Goal: Feedback & Contribution: Submit feedback/report problem

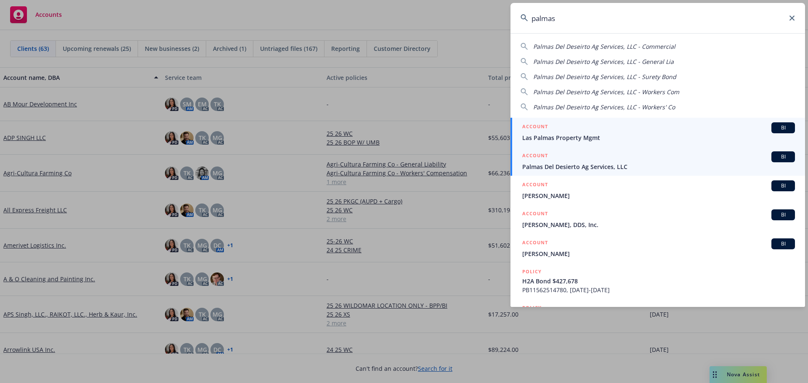
type input "palmas"
click at [581, 161] on div "ACCOUNT BI" at bounding box center [658, 156] width 273 height 11
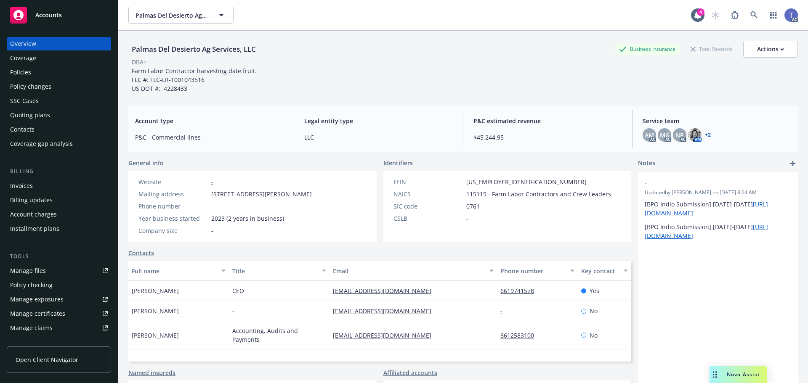
click at [68, 115] on div "Quoting plans" at bounding box center [59, 115] width 98 height 13
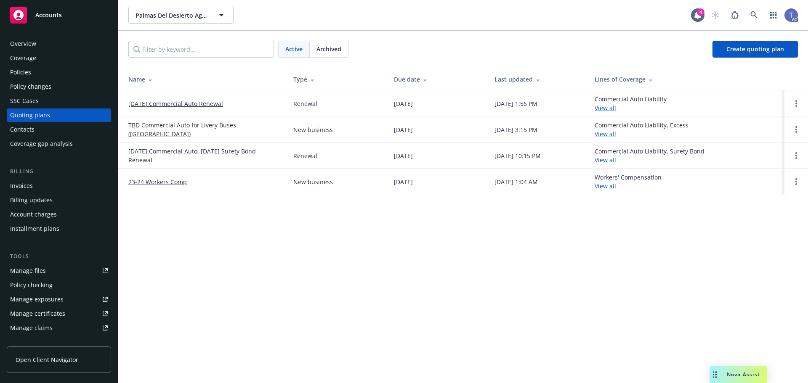
click at [184, 101] on link "11/28/25 Commercial Auto Renewal" at bounding box center [175, 103] width 95 height 9
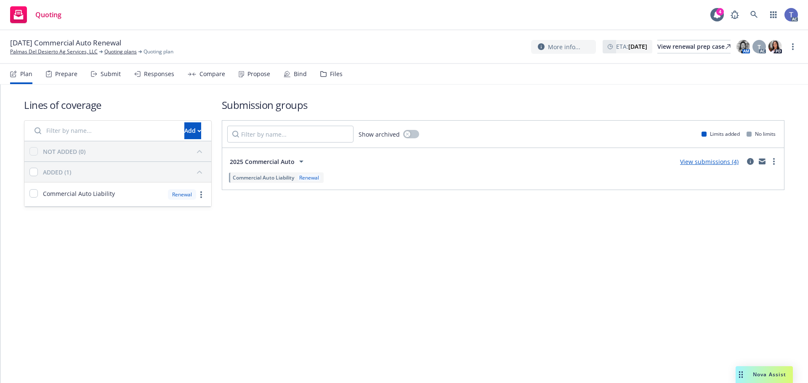
click at [101, 72] on div "Submit" at bounding box center [111, 74] width 20 height 7
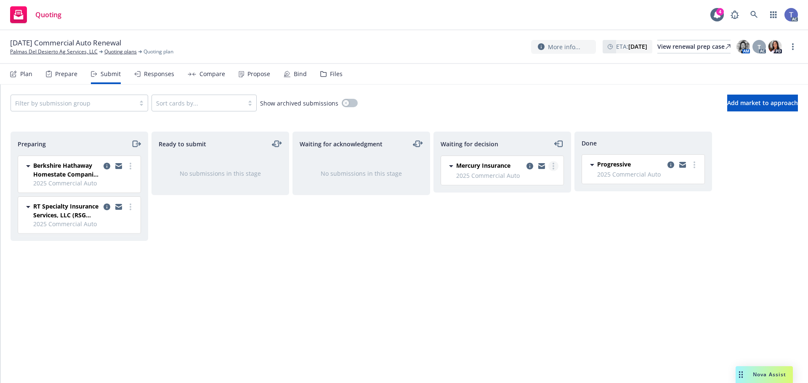
click at [555, 169] on link "more" at bounding box center [553, 166] width 10 height 10
click at [534, 230] on span "Add declined decision" at bounding box center [515, 234] width 83 height 8
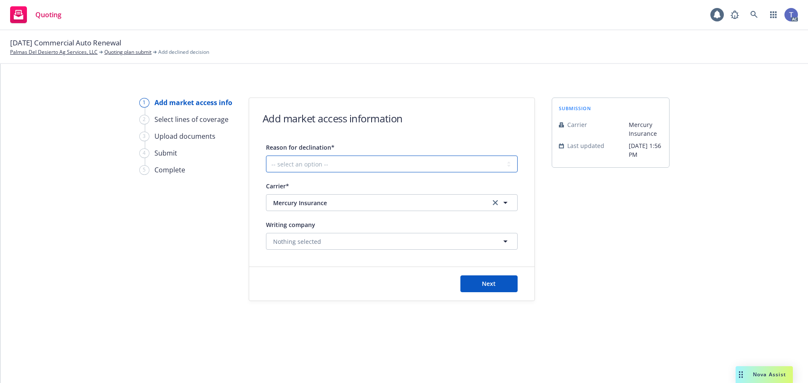
click at [340, 156] on select "-- select an option -- Cannot compete with other markets Carrier non-renewed Ca…" at bounding box center [392, 164] width 252 height 17
select select "DOES_NOT_FIT_UNDERWRITER_APPETITE"
click at [266, 156] on select "-- select an option -- Cannot compete with other markets Carrier non-renewed Ca…" at bounding box center [392, 164] width 252 height 17
click at [484, 281] on span "Next" at bounding box center [489, 284] width 14 height 8
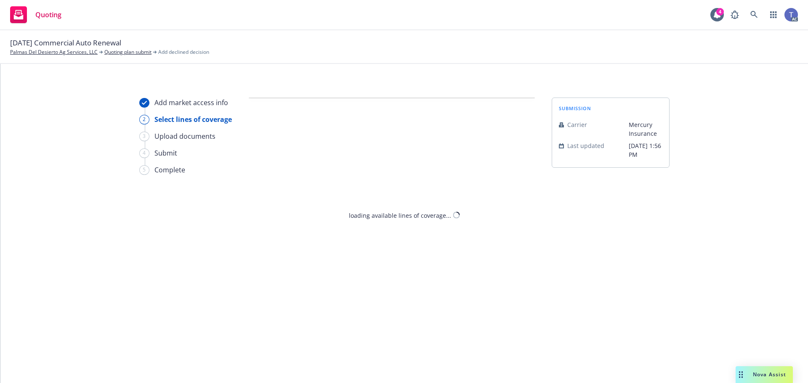
select select "DOES_NOT_FIT_UNDERWRITER_APPETITE"
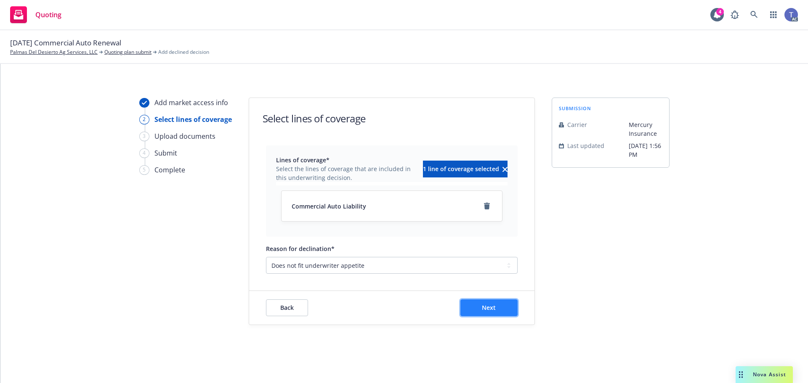
click at [495, 308] on button "Next" at bounding box center [488, 307] width 57 height 17
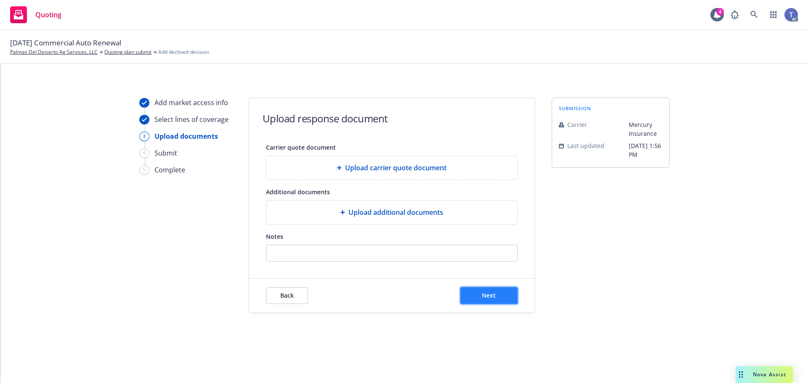
click at [477, 291] on button "Next" at bounding box center [488, 295] width 57 height 17
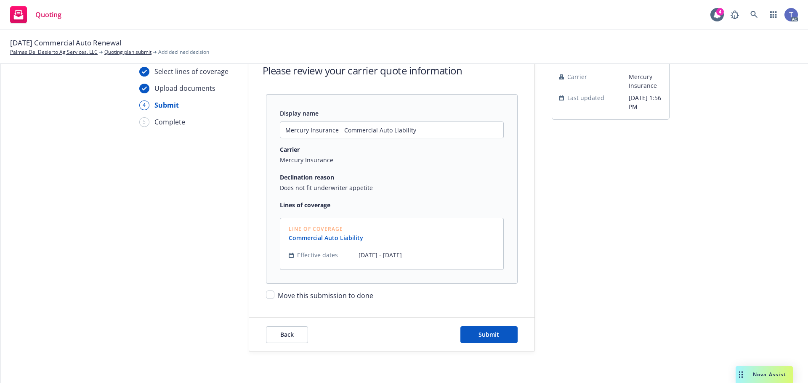
scroll to position [50, 0]
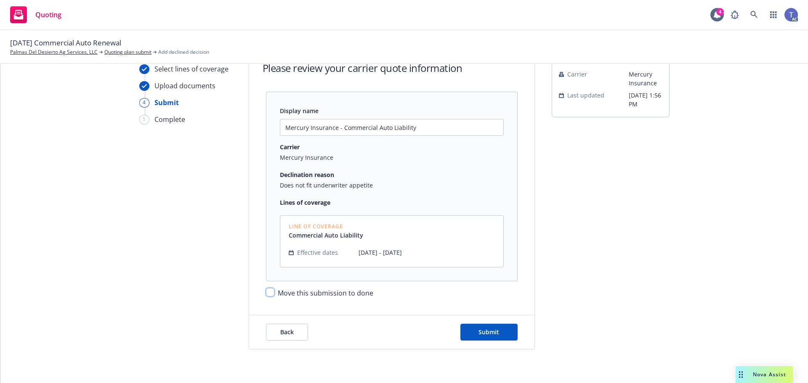
click at [268, 289] on input "Move this submission to done" at bounding box center [270, 292] width 8 height 8
checkbox input "true"
drag, startPoint x: 479, startPoint y: 326, endPoint x: 484, endPoint y: 318, distance: 8.5
click at [479, 326] on button "Submit" at bounding box center [488, 332] width 57 height 17
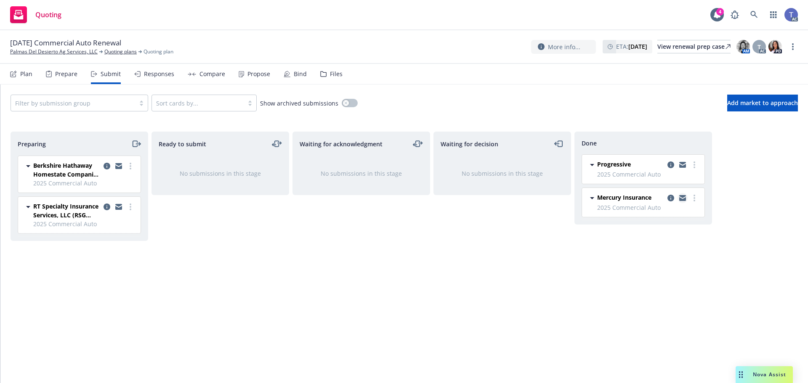
click at [682, 199] on icon "copy logging email" at bounding box center [682, 198] width 7 height 6
click at [430, 51] on div "11/28/25 Commercial Auto Renewal Palmas Del Desierto Ag Services, LLC Quoting p…" at bounding box center [403, 47] width 787 height 18
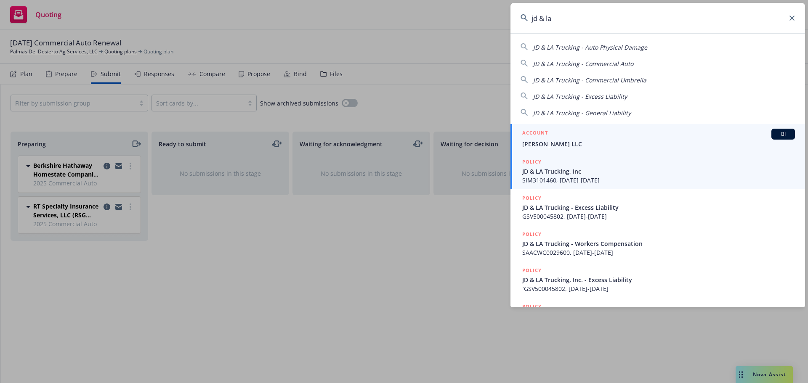
type input "jd & la"
click at [567, 181] on span "SIM3101460, 03/02/2023-03/25/2024" at bounding box center [658, 180] width 273 height 9
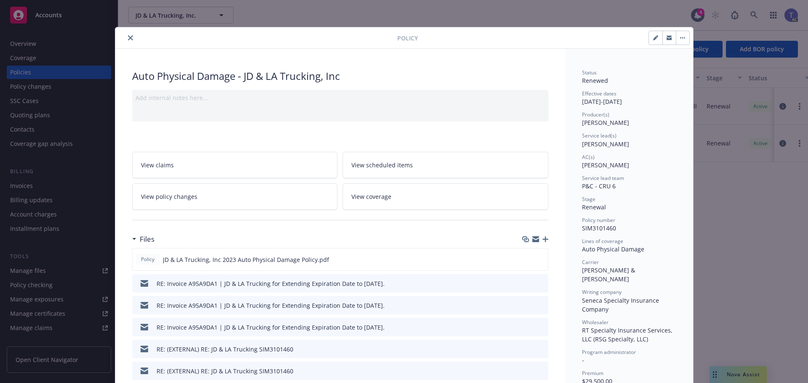
click at [128, 39] on icon "close" at bounding box center [130, 37] width 5 height 5
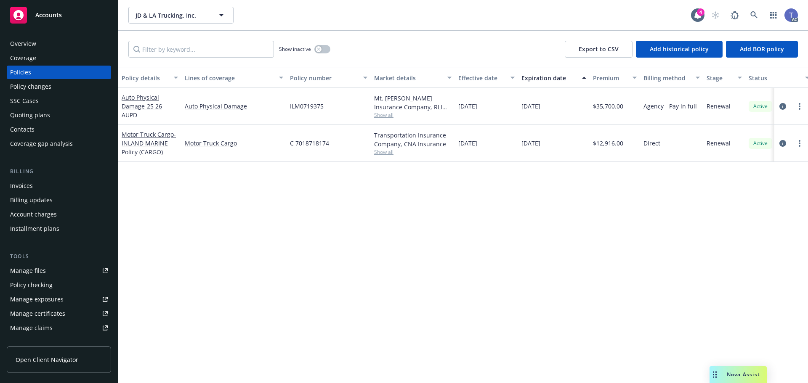
drag, startPoint x: 41, startPoint y: 113, endPoint x: 37, endPoint y: 111, distance: 4.7
click at [41, 113] on div "Quoting plans" at bounding box center [30, 115] width 40 height 13
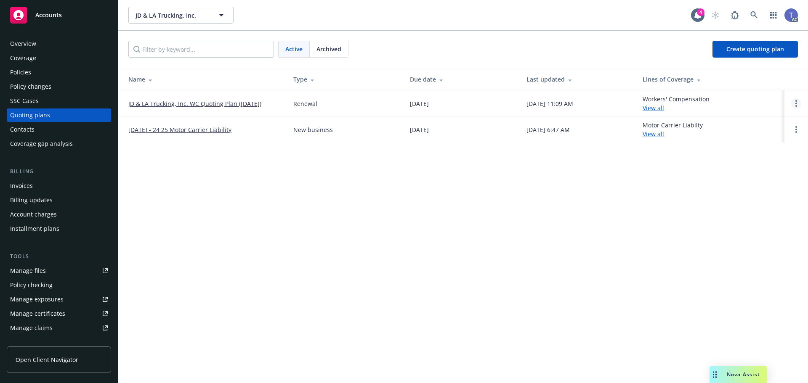
click at [797, 108] on link "Open options" at bounding box center [796, 103] width 10 height 10
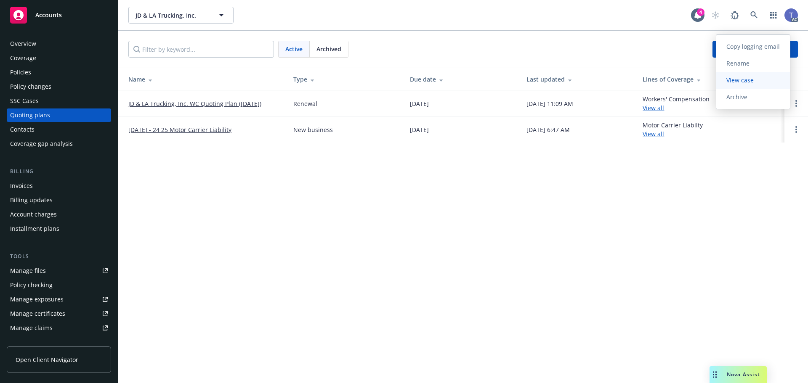
click at [743, 80] on span "View case" at bounding box center [740, 80] width 48 height 8
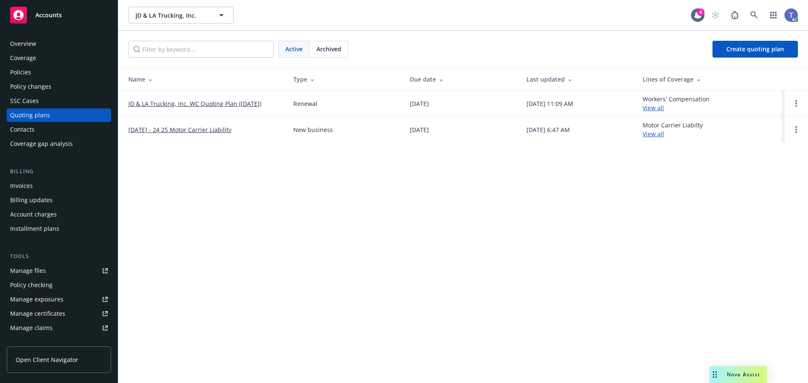
click at [191, 104] on link "JD & LA Trucking, Inc. WC Quoting Plan ([DATE])" at bounding box center [194, 103] width 133 height 9
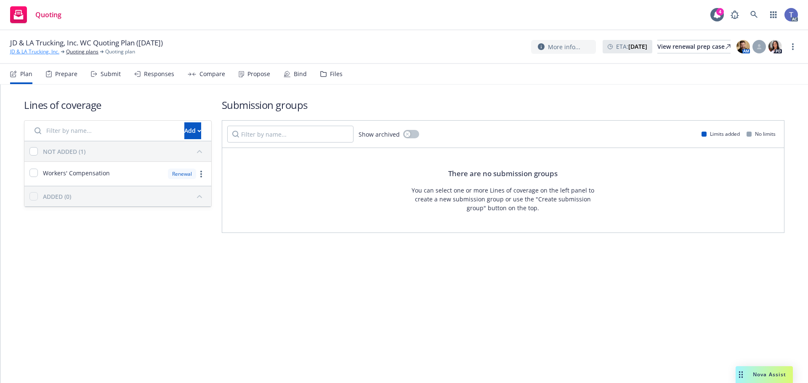
click at [33, 53] on link "JD & LA Trucking, Inc." at bounding box center [34, 52] width 49 height 8
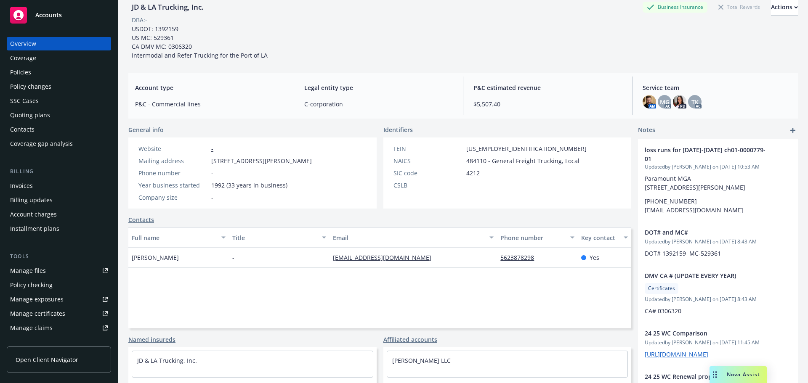
scroll to position [84, 0]
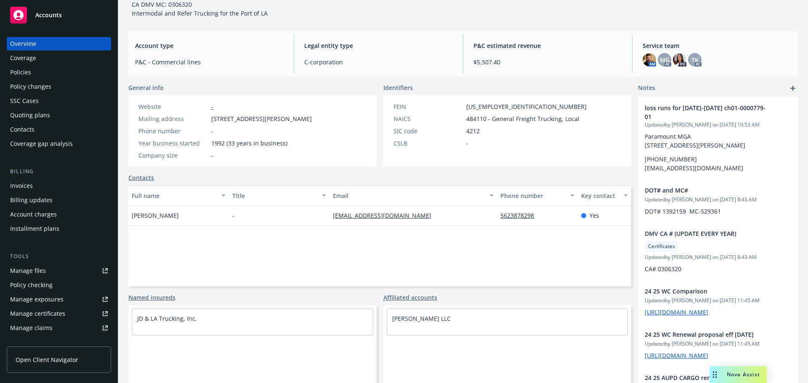
click at [50, 114] on div "Quoting plans" at bounding box center [59, 115] width 98 height 13
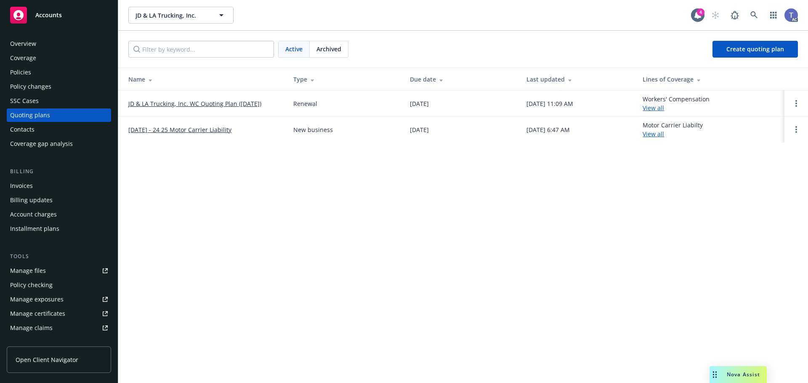
click at [246, 105] on link "JD & LA Trucking, Inc. WC Quoting Plan ([DATE])" at bounding box center [194, 103] width 133 height 9
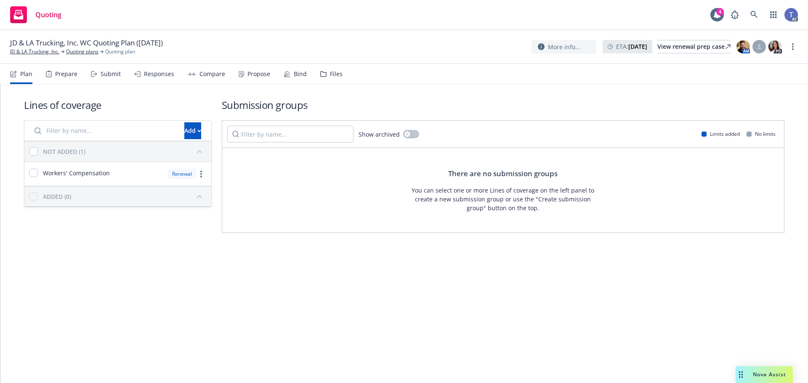
click at [324, 74] on div "Files" at bounding box center [331, 74] width 22 height 20
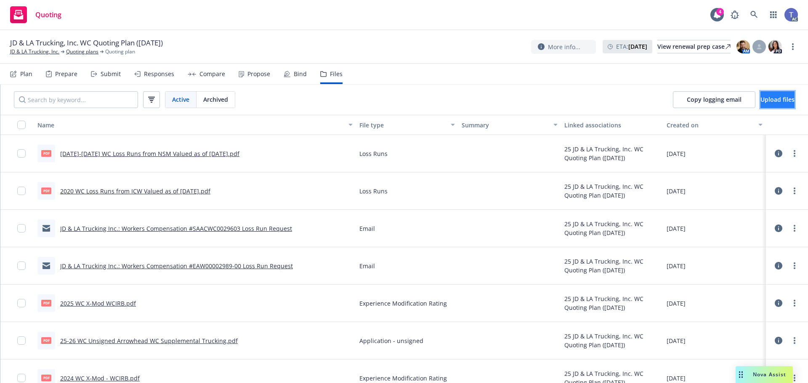
click at [762, 97] on span "Upload files" at bounding box center [777, 99] width 34 height 8
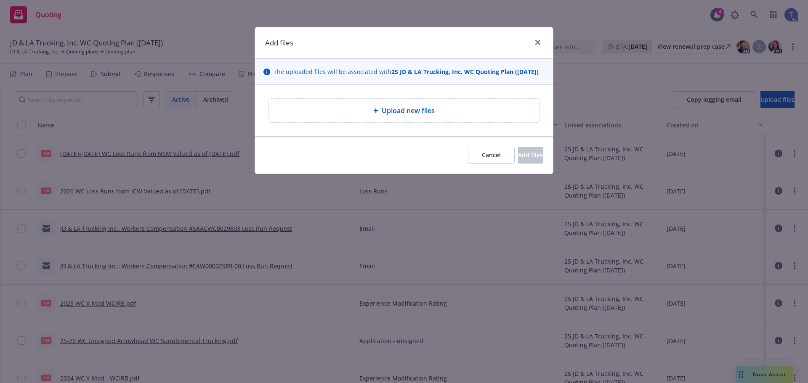
click at [327, 114] on div "Upload new files" at bounding box center [404, 111] width 270 height 24
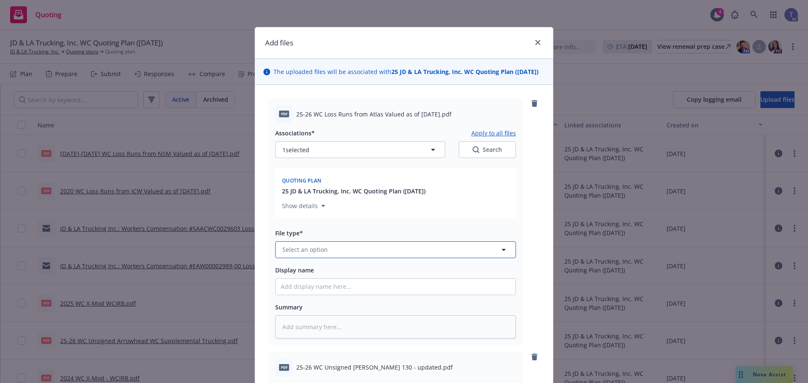
click at [377, 257] on button "Select an option" at bounding box center [395, 249] width 241 height 17
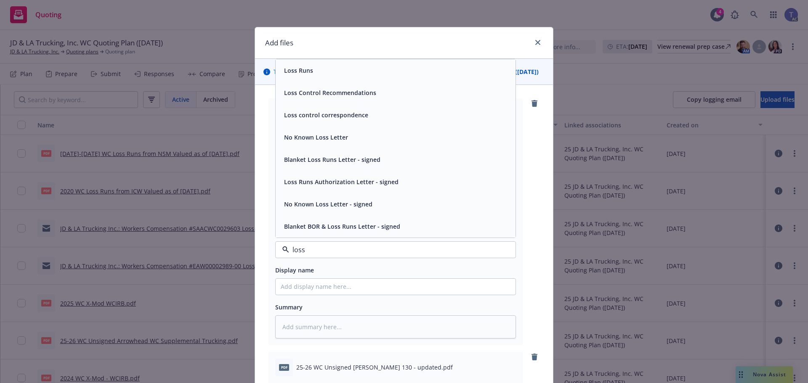
type input "loss r"
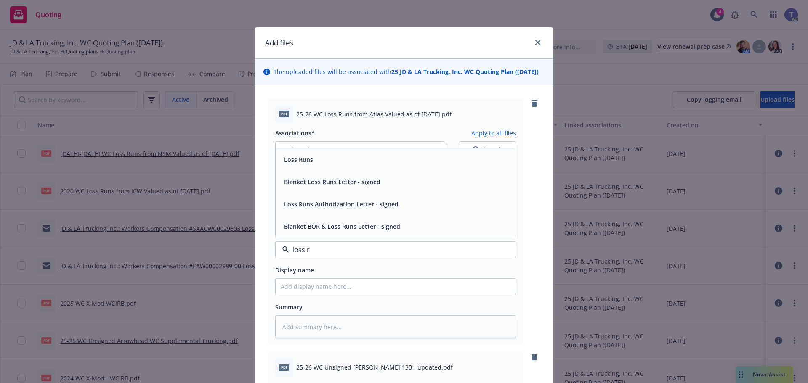
click at [303, 171] on div "Loss Runs" at bounding box center [395, 159] width 240 height 22
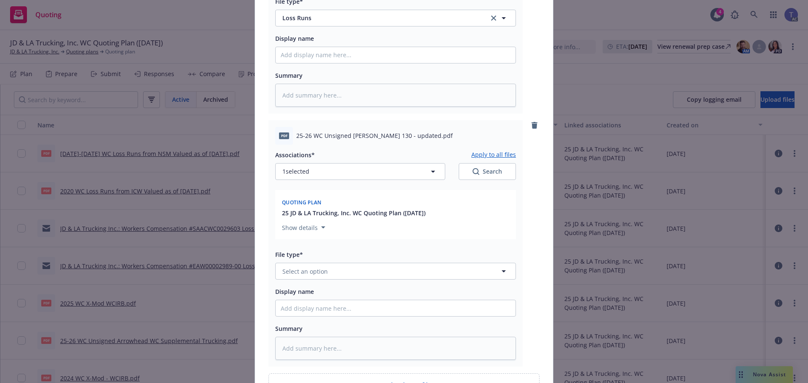
scroll to position [252, 0]
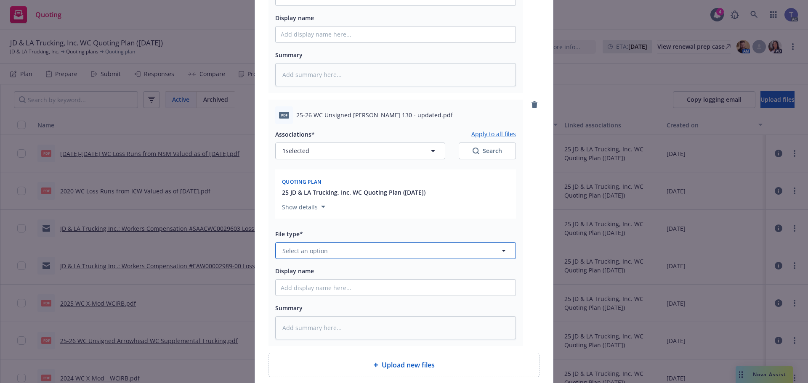
click at [372, 252] on button "Select an option" at bounding box center [395, 250] width 241 height 17
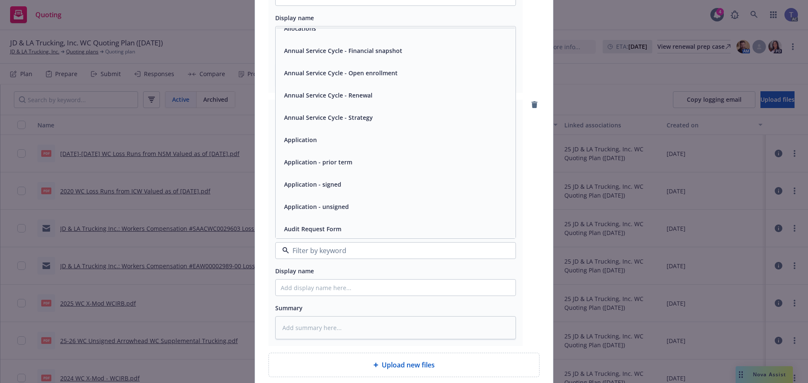
scroll to position [42, 0]
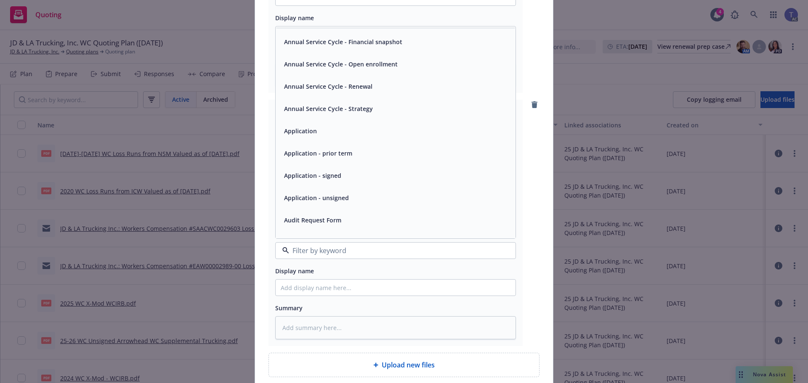
click at [345, 204] on div "Application - unsigned" at bounding box center [316, 198] width 70 height 12
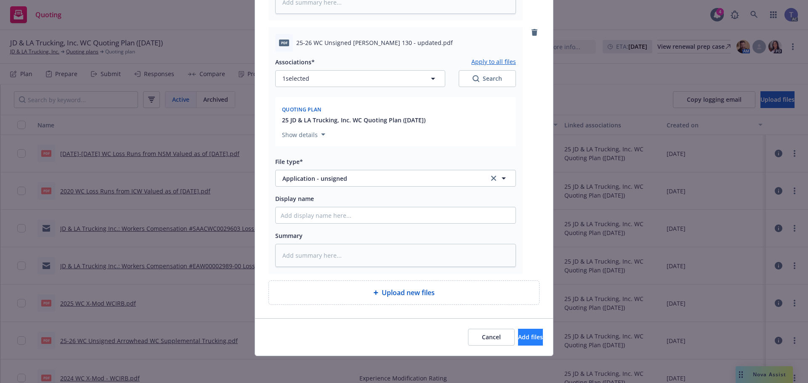
drag, startPoint x: 514, startPoint y: 350, endPoint x: 505, endPoint y: 338, distance: 15.6
click at [514, 350] on div "Cancel Add files" at bounding box center [404, 336] width 298 height 37
click at [518, 338] on span "Add files" at bounding box center [530, 337] width 25 height 8
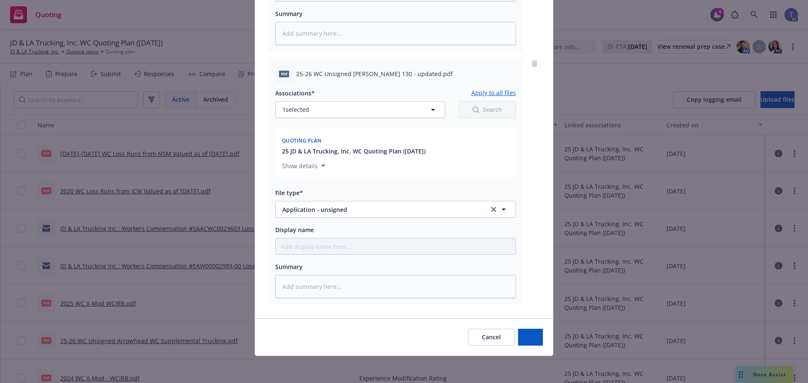
scroll to position [302, 0]
type textarea "x"
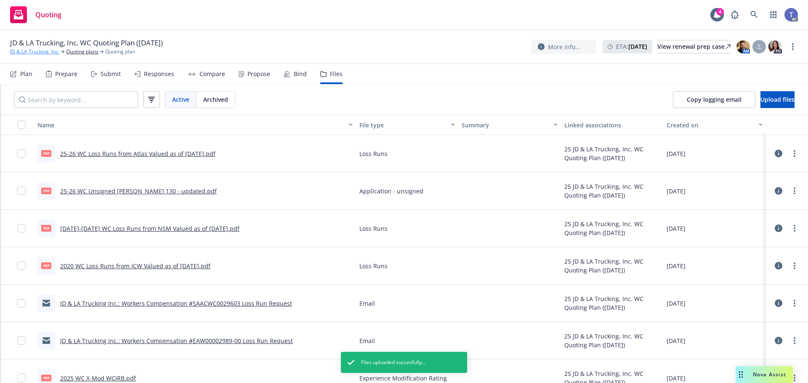
click at [26, 52] on link "JD & LA Trucking, Inc." at bounding box center [34, 52] width 49 height 8
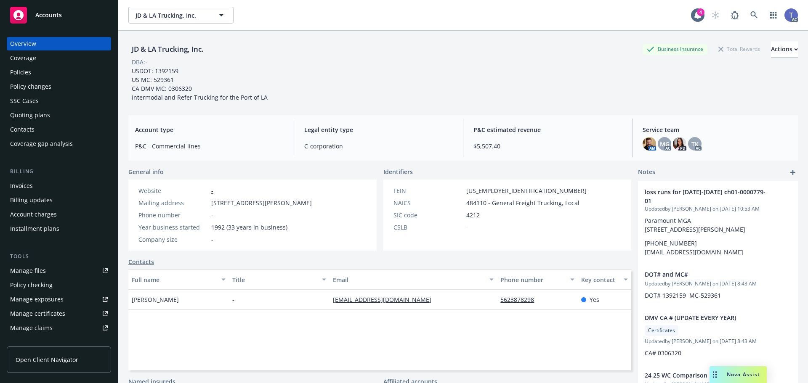
click at [336, 80] on div "JD & LA Trucking, Inc. Business Insurance Total Rewards Actions DBA: - USDOT: 1…" at bounding box center [462, 71] width 669 height 61
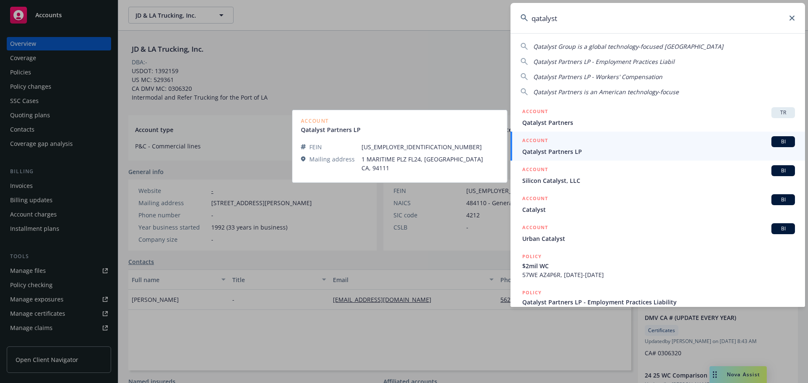
type input "qatalyst"
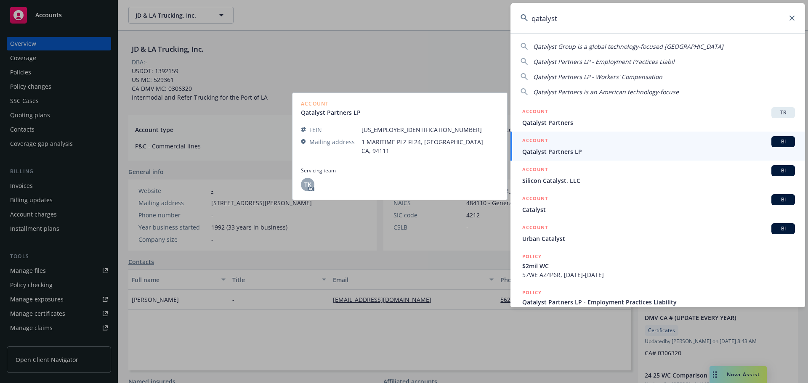
click at [555, 152] on span "Qatalyst Partners LP" at bounding box center [658, 151] width 273 height 9
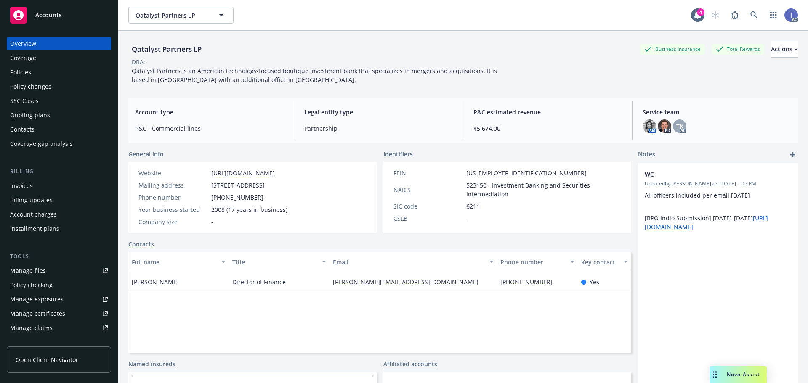
click at [38, 115] on div "Quoting plans" at bounding box center [30, 115] width 40 height 13
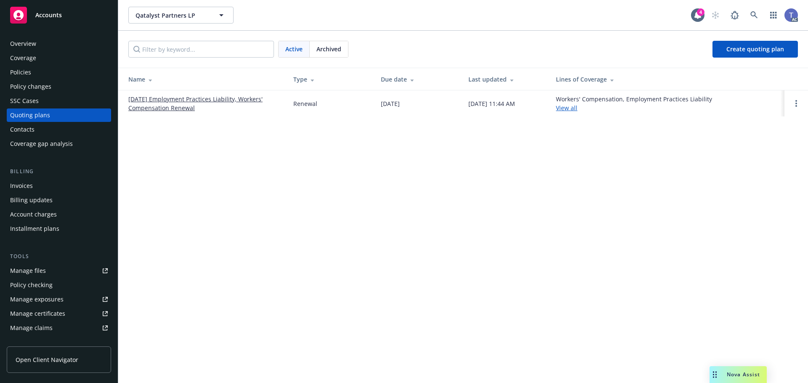
click at [237, 100] on link "[DATE] Employment Practices Liability, Workers' Compensation Renewal" at bounding box center [203, 104] width 151 height 18
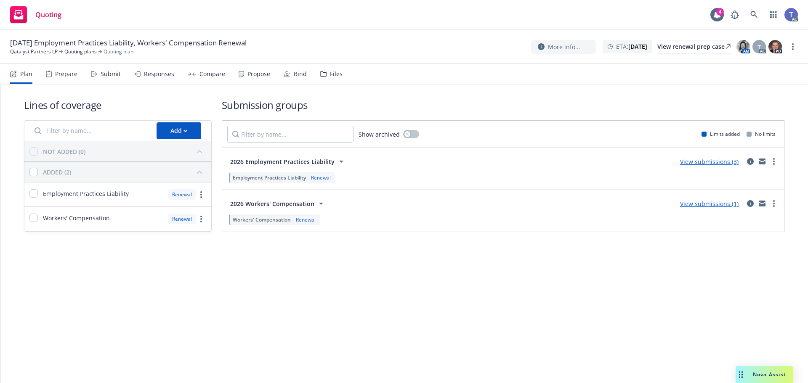
click at [101, 74] on div "Submit" at bounding box center [111, 74] width 20 height 7
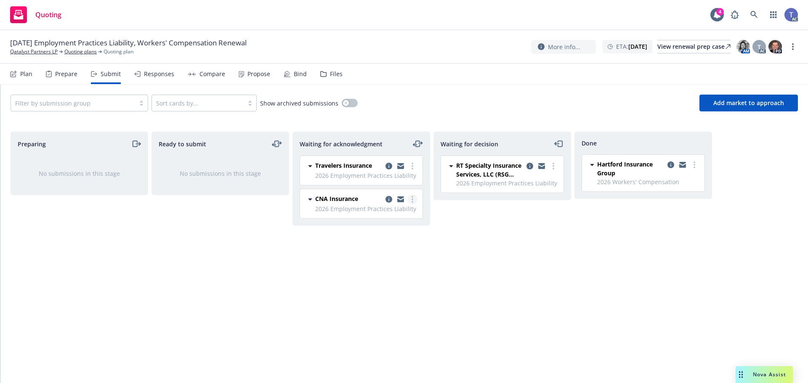
click at [411, 198] on icon "more" at bounding box center [412, 199] width 2 height 7
click at [382, 288] on link "Add declined decision" at bounding box center [375, 283] width 84 height 17
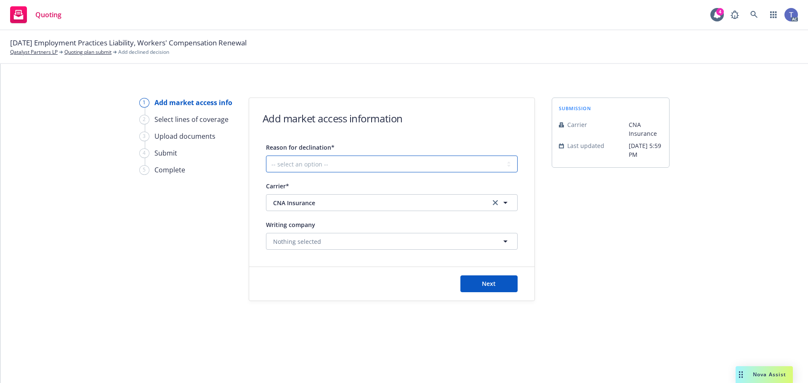
click at [331, 166] on select "-- select an option -- Cannot compete with other markets Carrier non-renewed Ca…" at bounding box center [392, 164] width 252 height 17
select select "DOES_NOT_FIT_UNDERWRITER_APPETITE"
click at [266, 156] on select "-- select an option -- Cannot compete with other markets Carrier non-renewed Ca…" at bounding box center [392, 164] width 252 height 17
click at [352, 165] on select "-- select an option -- Cannot compete with other markets Carrier non-renewed Ca…" at bounding box center [392, 164] width 252 height 17
click at [453, 99] on div "Add market access information" at bounding box center [391, 111] width 285 height 27
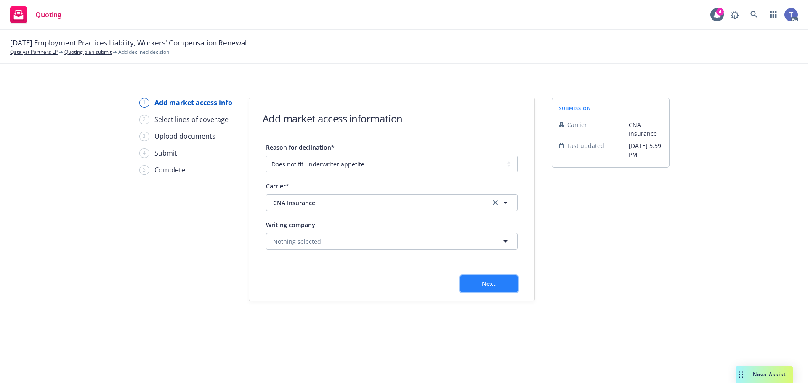
click at [492, 286] on span "Next" at bounding box center [489, 284] width 14 height 8
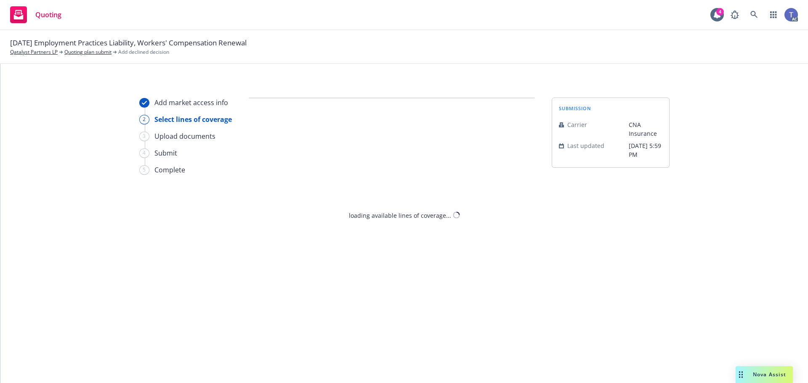
select select "DOES_NOT_FIT_UNDERWRITER_APPETITE"
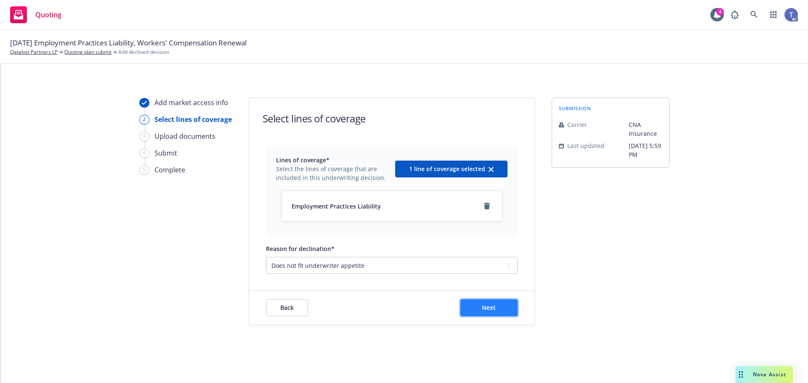
click at [493, 310] on span "Next" at bounding box center [489, 308] width 14 height 8
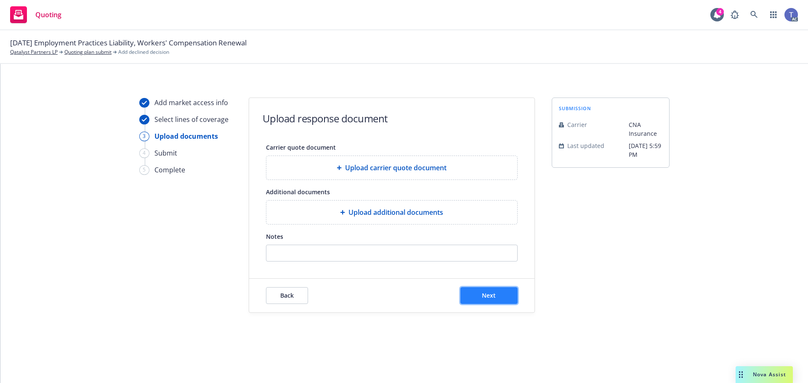
click at [492, 299] on span "Next" at bounding box center [489, 295] width 14 height 8
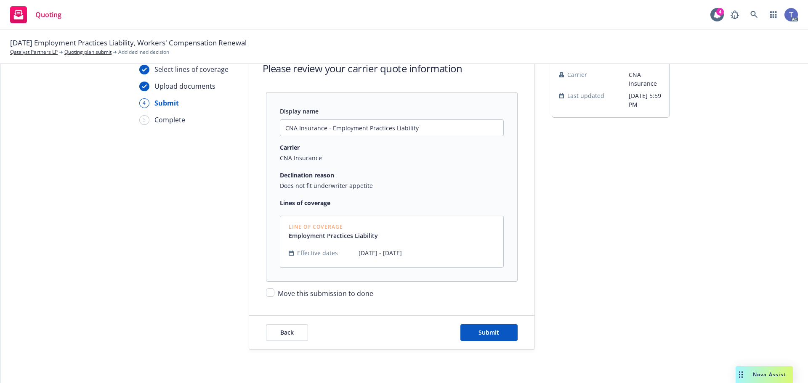
scroll to position [50, 0]
click at [270, 293] on input "Move this submission to done" at bounding box center [270, 292] width 8 height 8
checkbox input "true"
click at [504, 336] on button "Submit" at bounding box center [488, 332] width 57 height 17
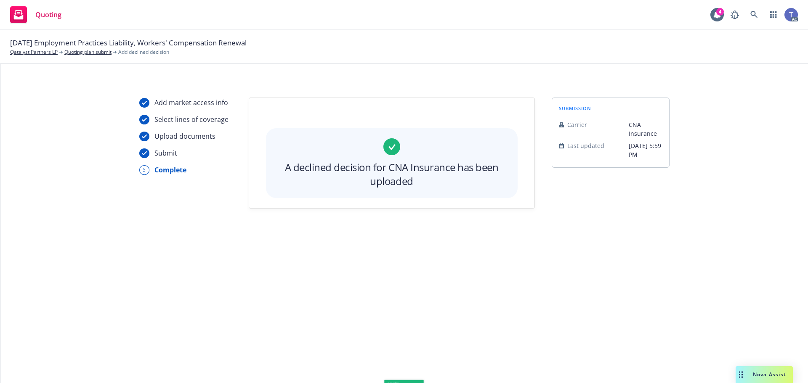
scroll to position [0, 0]
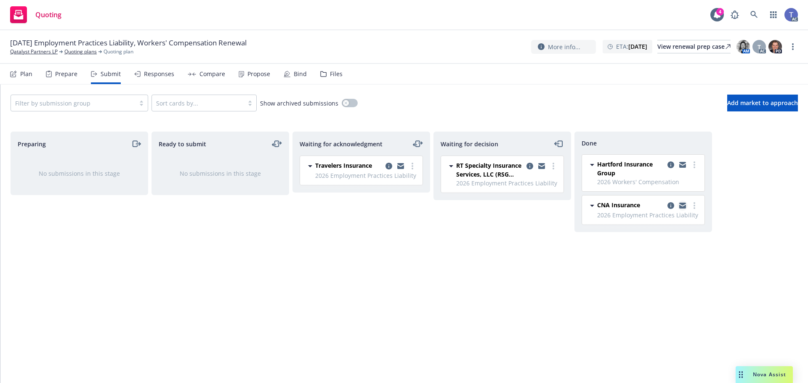
click at [683, 205] on icon "copy logging email" at bounding box center [682, 204] width 7 height 3
